Goal: Find contact information: Find contact information

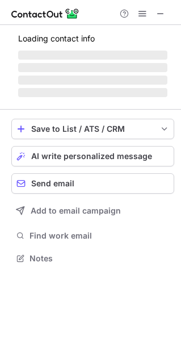
scroll to position [275, 181]
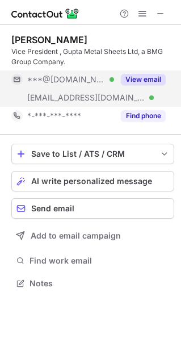
click at [147, 77] on button "View email" at bounding box center [143, 79] width 45 height 11
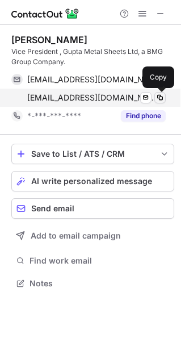
click at [160, 99] on span at bounding box center [160, 97] width 9 height 9
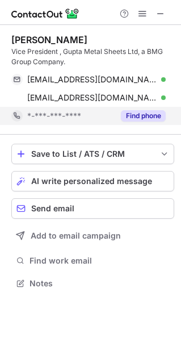
click at [139, 113] on button "Find phone" at bounding box center [143, 115] width 45 height 11
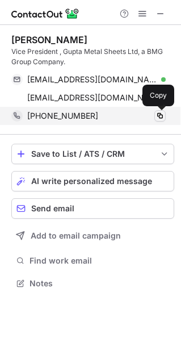
click at [162, 113] on span at bounding box center [160, 115] width 9 height 9
